Goal: Transaction & Acquisition: Purchase product/service

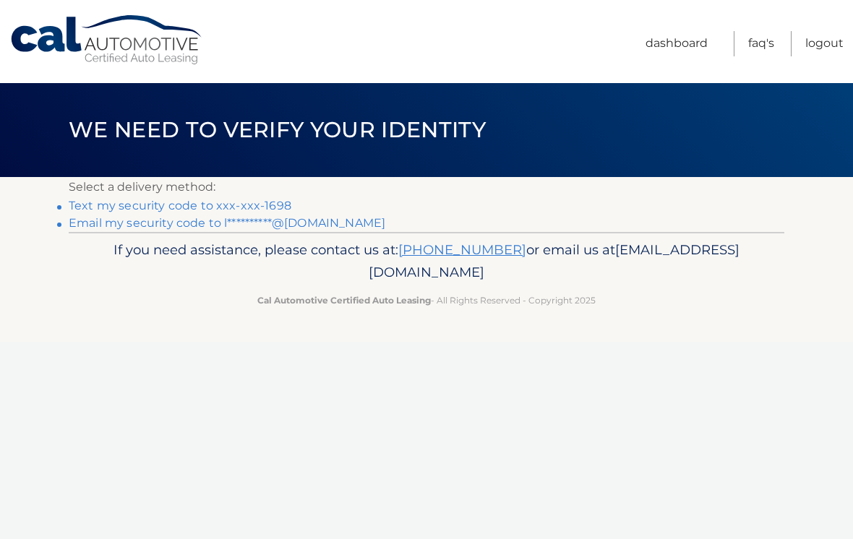
click at [241, 205] on link "Text my security code to xxx-xxx-1698" at bounding box center [180, 206] width 223 height 14
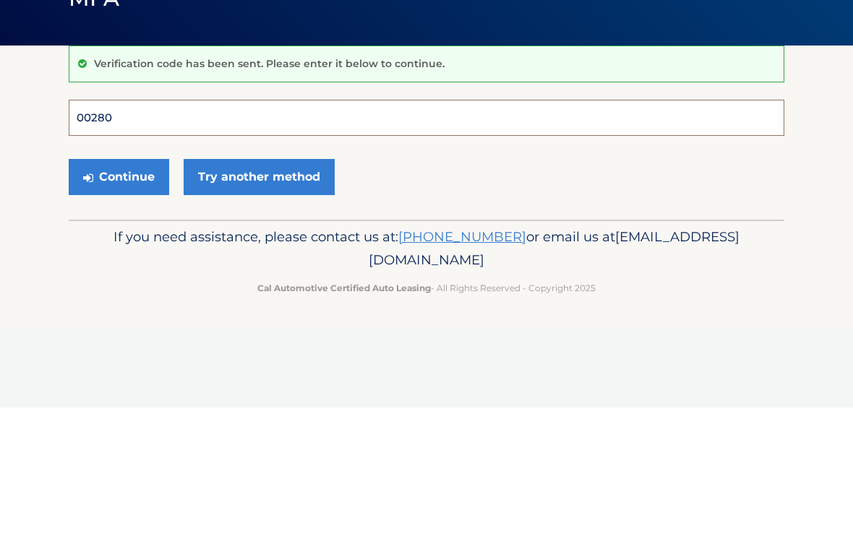
type input "002808"
click at [119, 291] on button "Continue" at bounding box center [119, 309] width 100 height 36
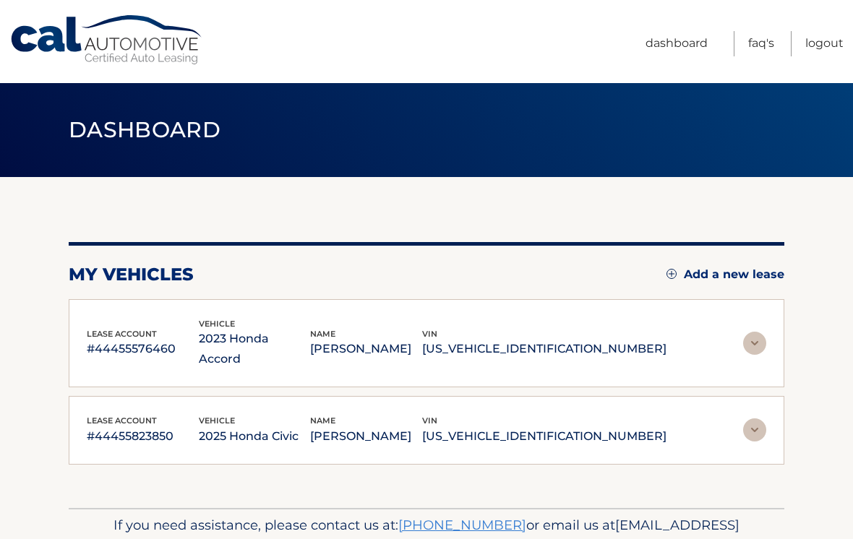
click at [753, 419] on img at bounding box center [754, 430] width 23 height 23
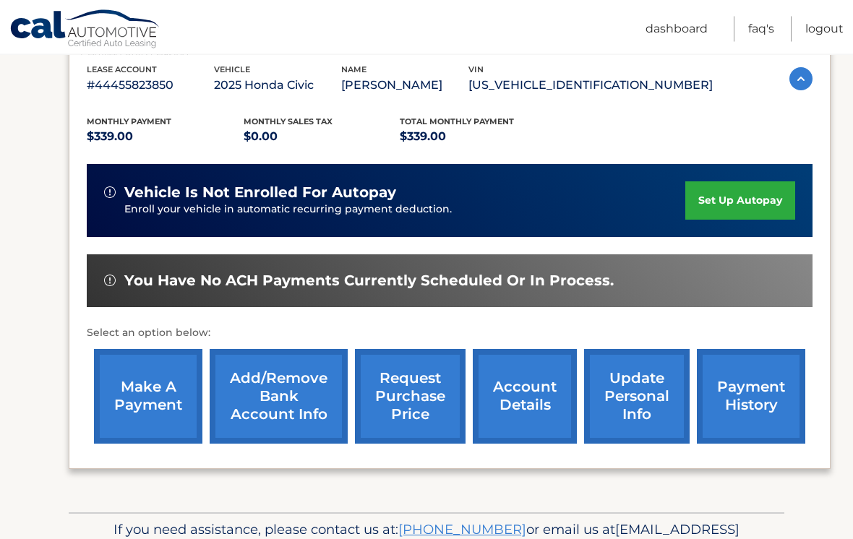
scroll to position [331, 0]
click at [153, 398] on link "make a payment" at bounding box center [148, 396] width 108 height 95
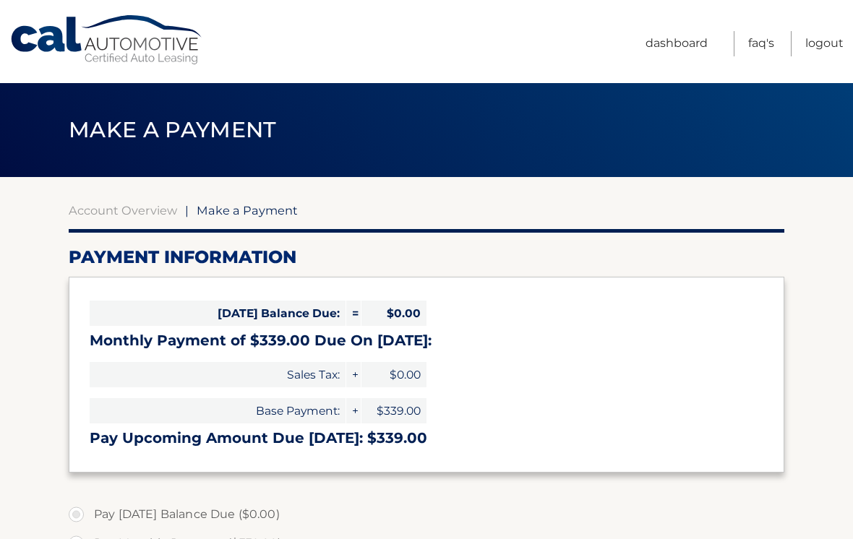
select select "ZDU2MzcyOGMtNjA4My00YTMwLThiNmMtNjQ3YTU1YWVjMGI4"
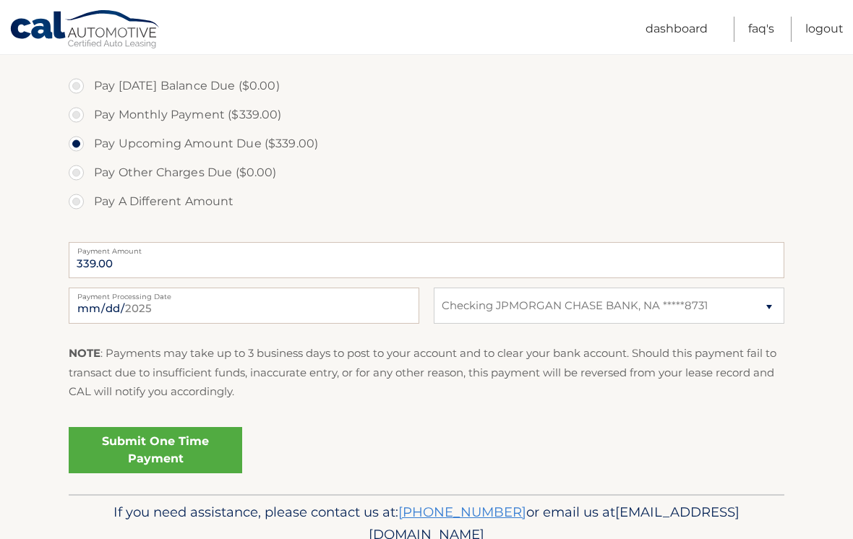
scroll to position [437, 0]
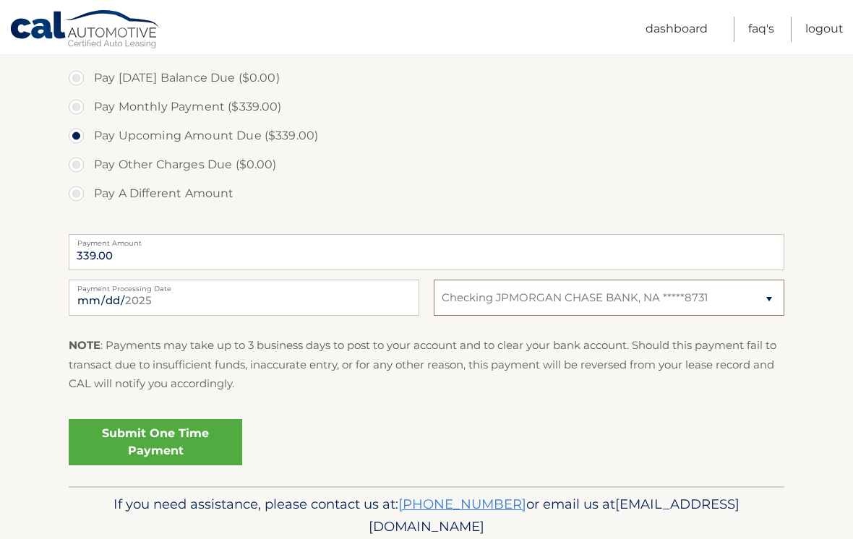
click at [764, 297] on select "Select Bank Account Checking JPMORGAN CHASE BANK, NA *****8731" at bounding box center [609, 298] width 351 height 36
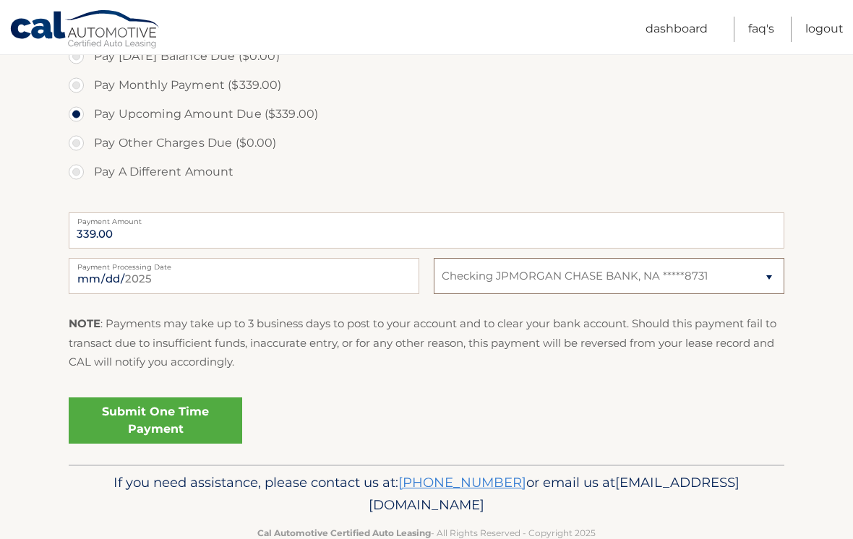
scroll to position [460, 0]
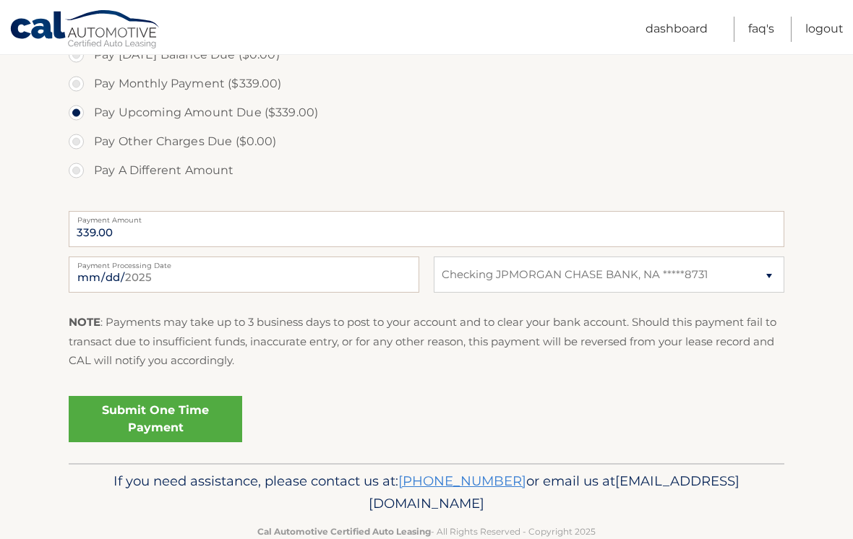
click at [200, 422] on link "Submit One Time Payment" at bounding box center [156, 419] width 174 height 46
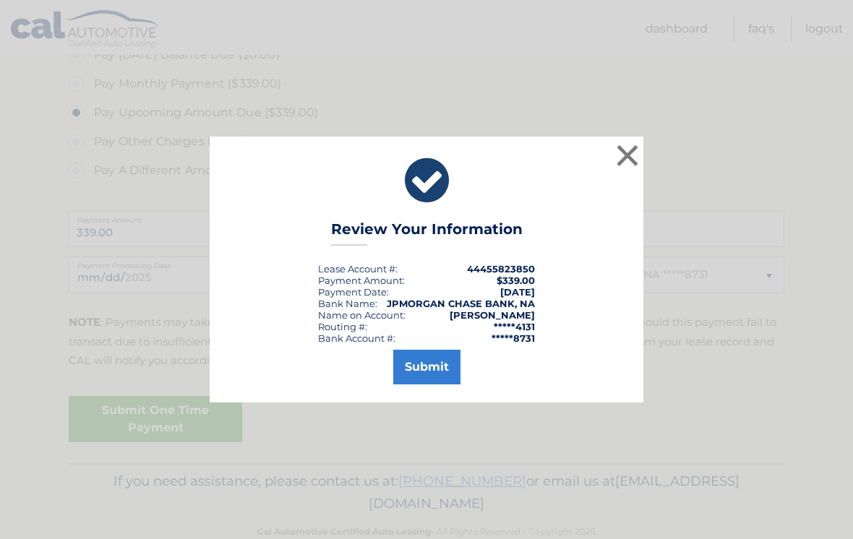
click at [428, 384] on button "Submit" at bounding box center [426, 367] width 67 height 35
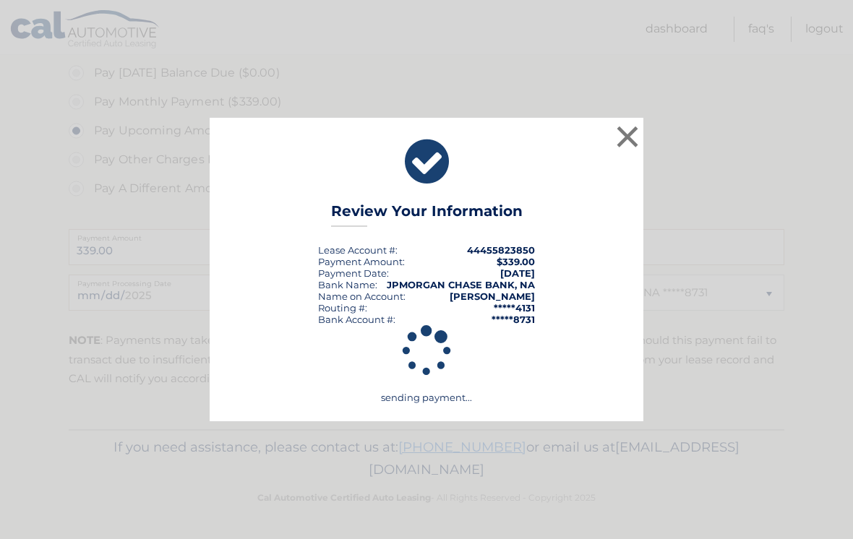
scroll to position [416, 0]
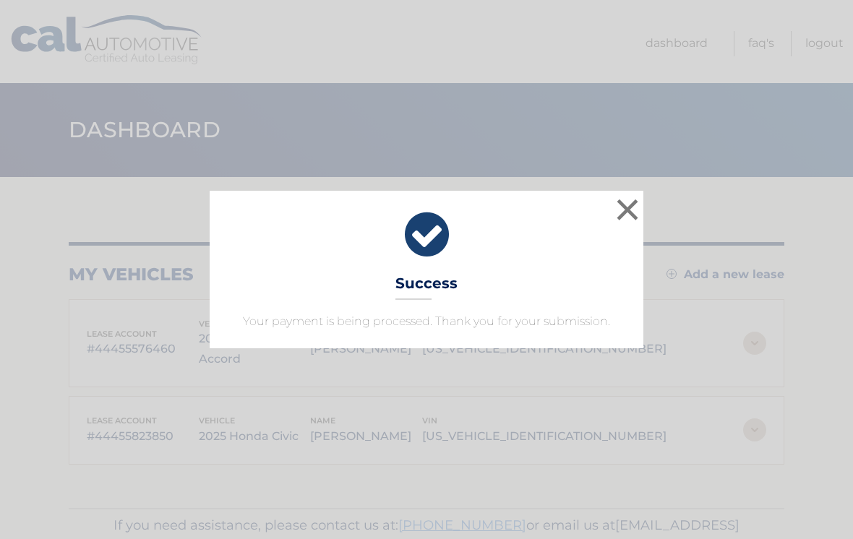
click at [628, 210] on button "×" at bounding box center [627, 209] width 29 height 29
